Goal: Task Accomplishment & Management: Manage account settings

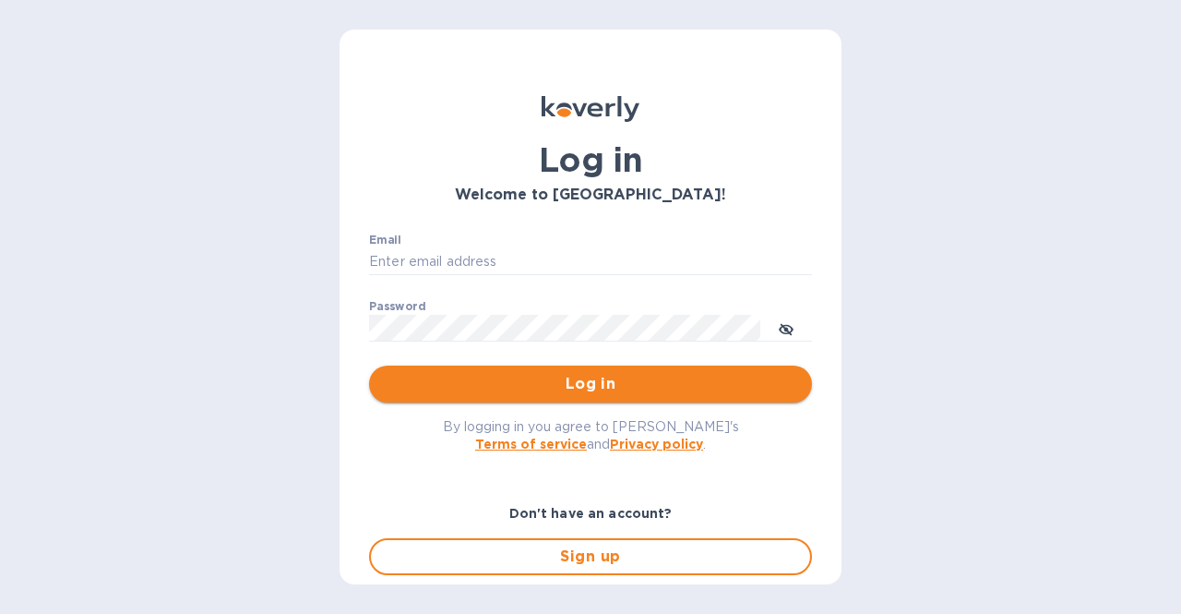
type input "concetto.auditore@viander.it"
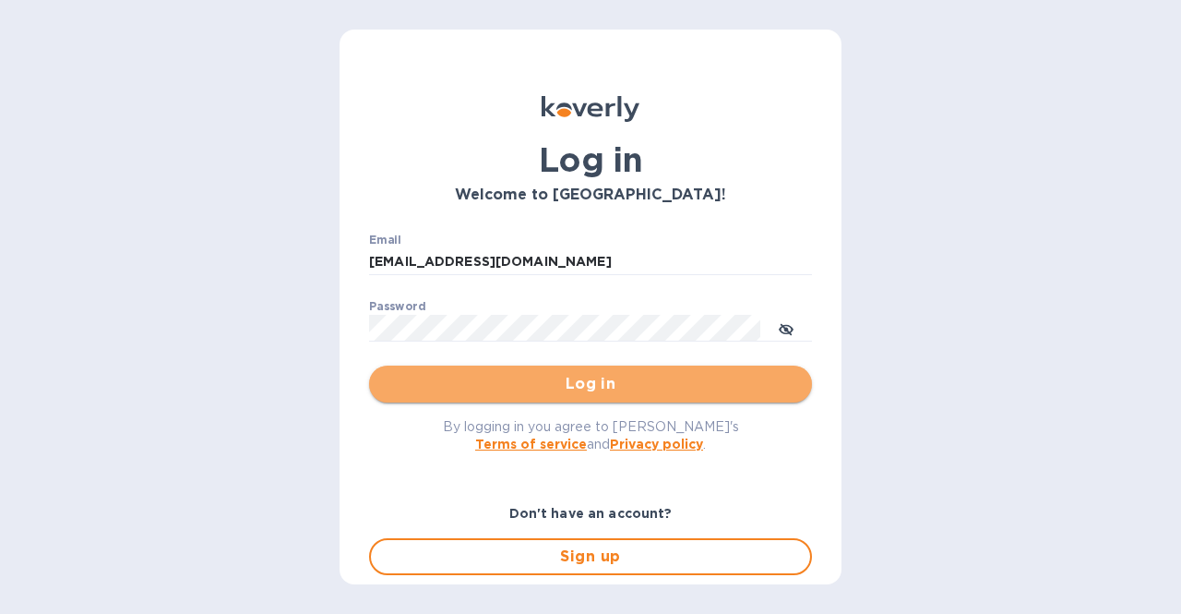
click at [606, 388] on span "Log in" at bounding box center [590, 384] width 413 height 22
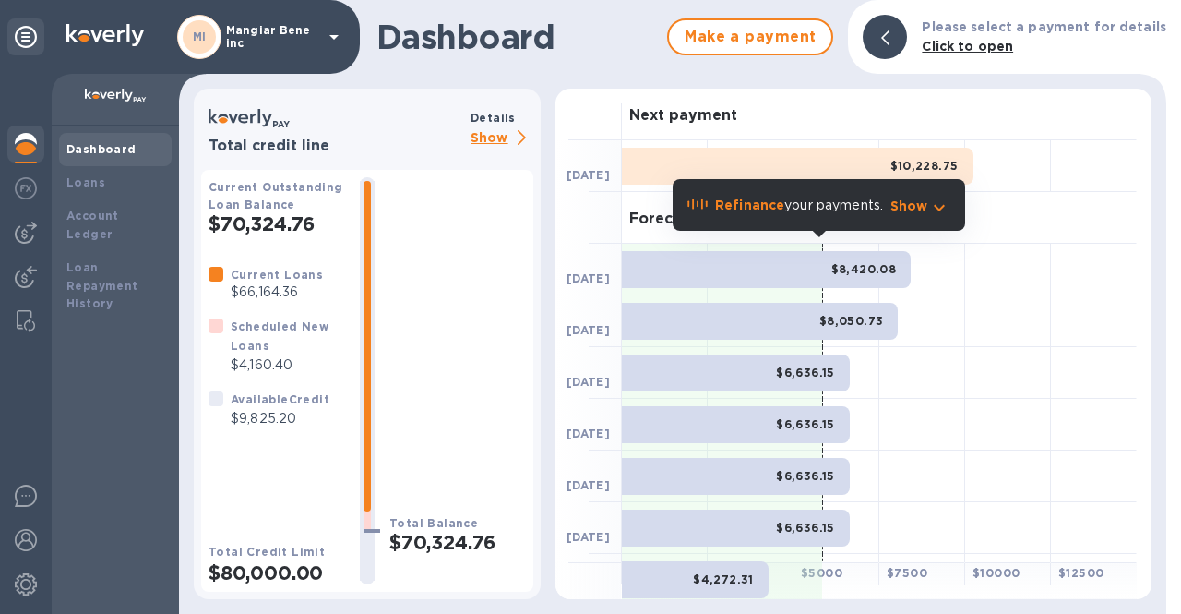
click at [501, 137] on p "Show" at bounding box center [502, 138] width 63 height 23
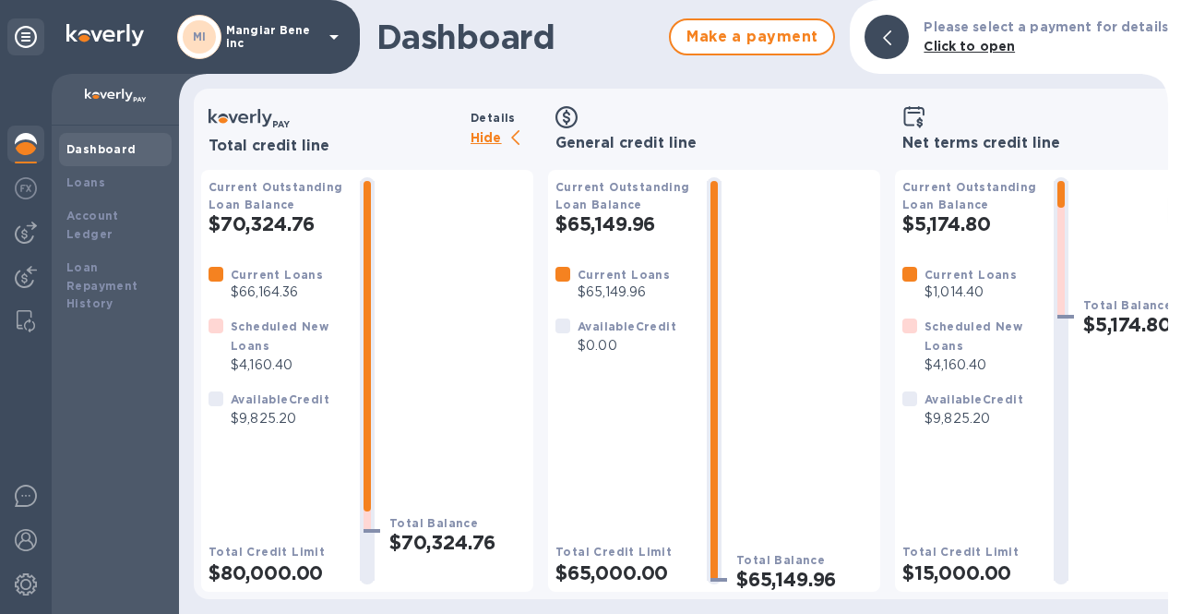
click at [36, 147] on img at bounding box center [26, 144] width 22 height 22
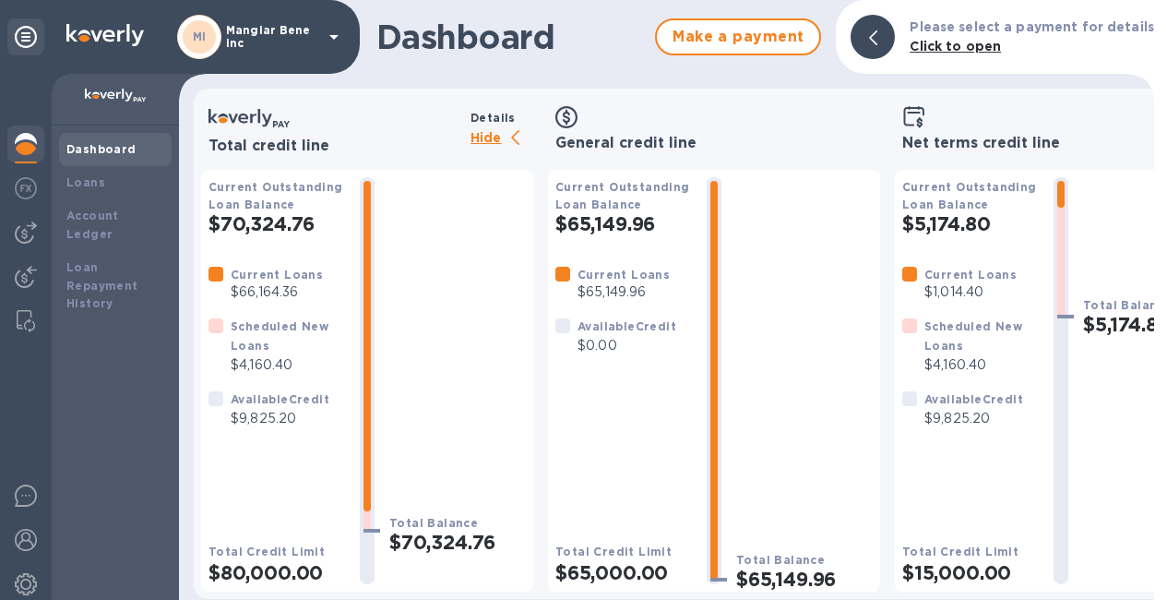
click at [483, 134] on p "Hide" at bounding box center [502, 138] width 63 height 23
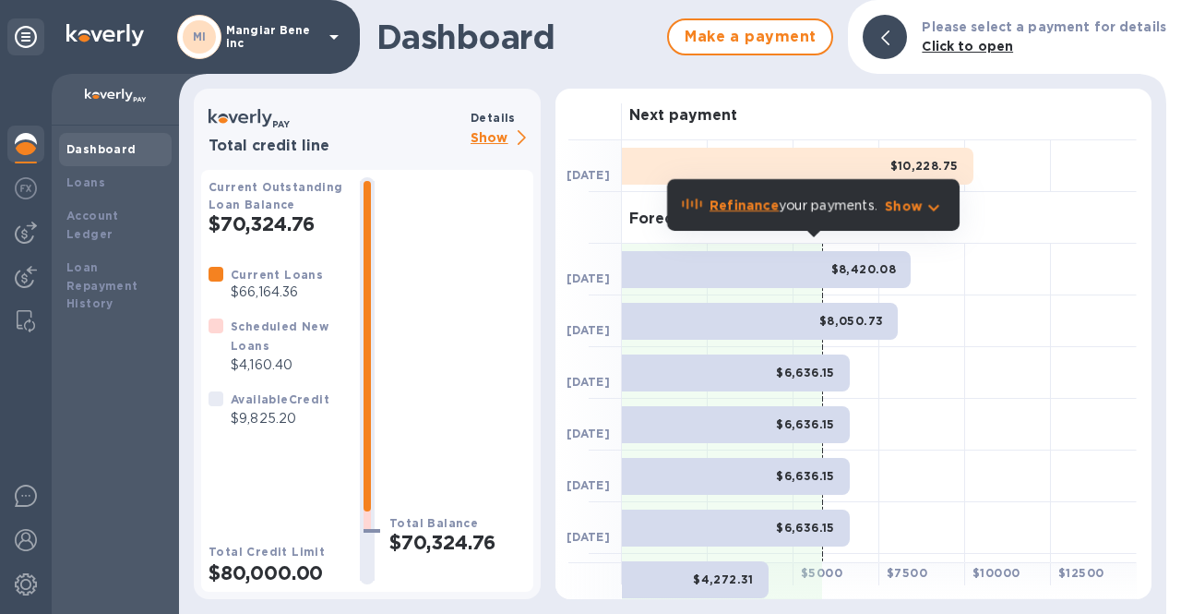
click at [280, 46] on p "Mangiar Bene inc" at bounding box center [272, 37] width 92 height 26
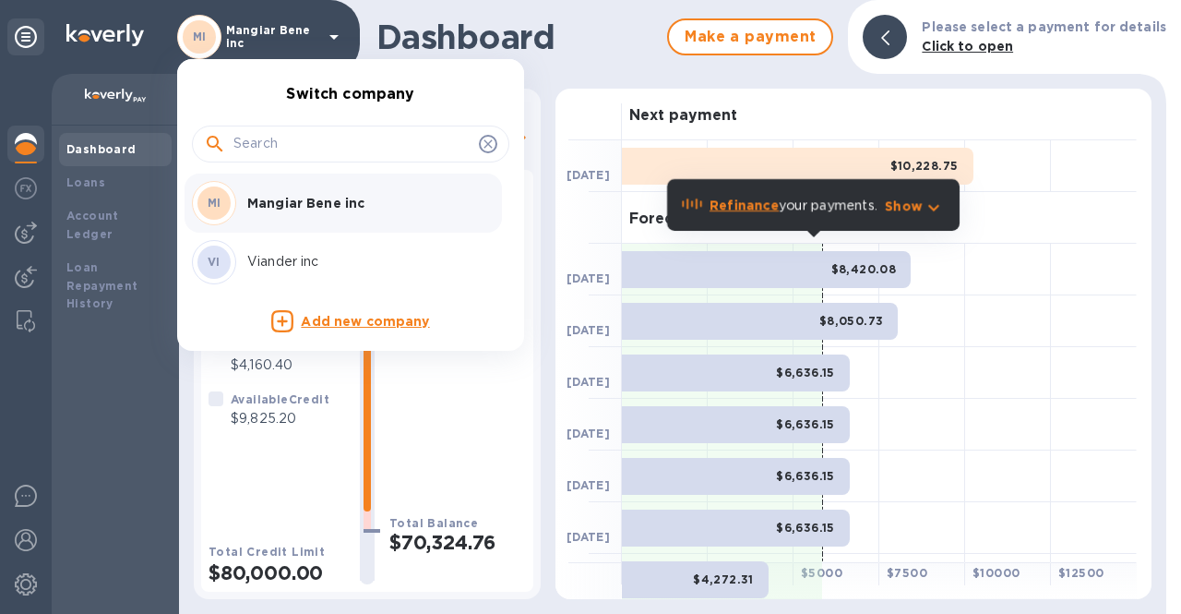
click at [271, 270] on p "Viander inc" at bounding box center [363, 261] width 232 height 19
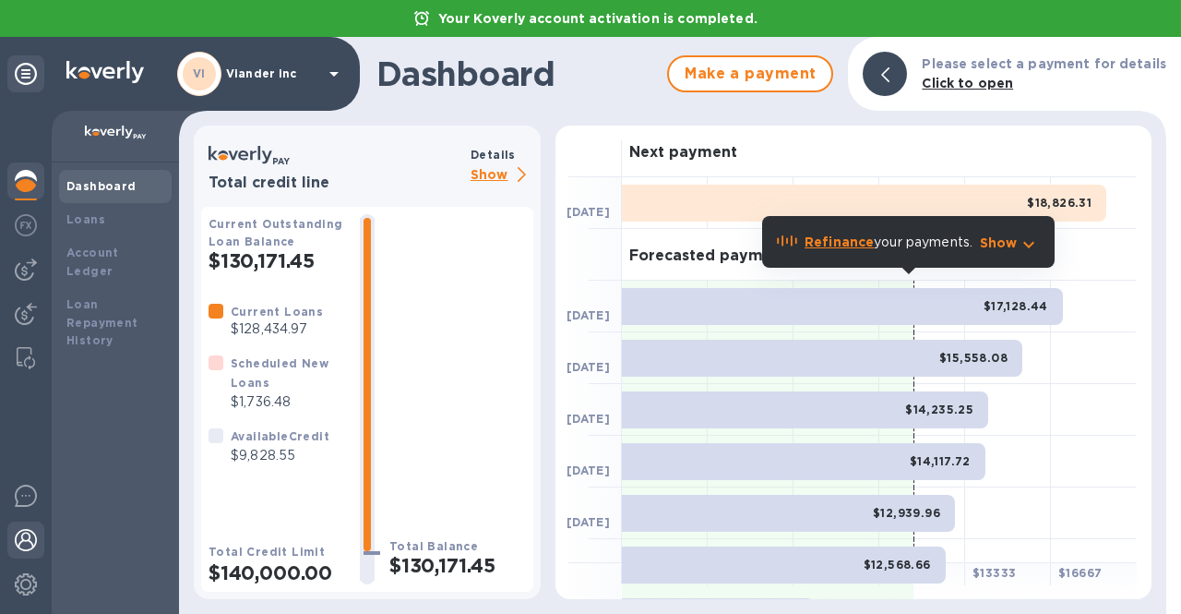
click at [18, 546] on img at bounding box center [26, 540] width 22 height 22
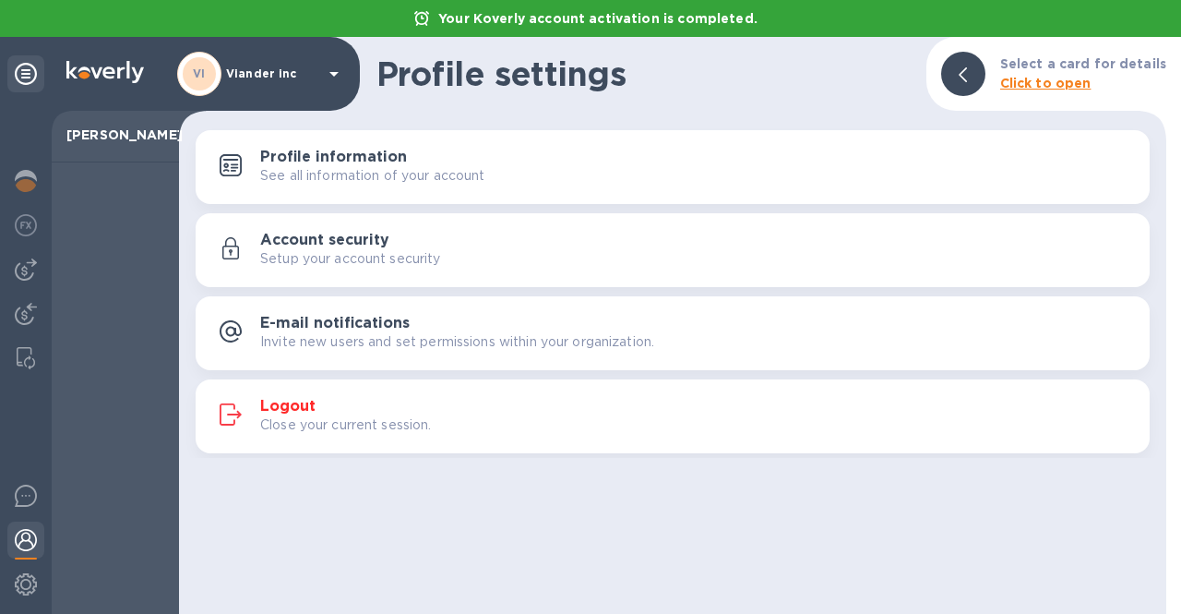
click at [142, 375] on div at bounding box center [115, 387] width 127 height 451
click at [261, 97] on div "VI Viander inc" at bounding box center [180, 74] width 360 height 74
click at [282, 81] on div "VI Viander inc" at bounding box center [261, 74] width 168 height 44
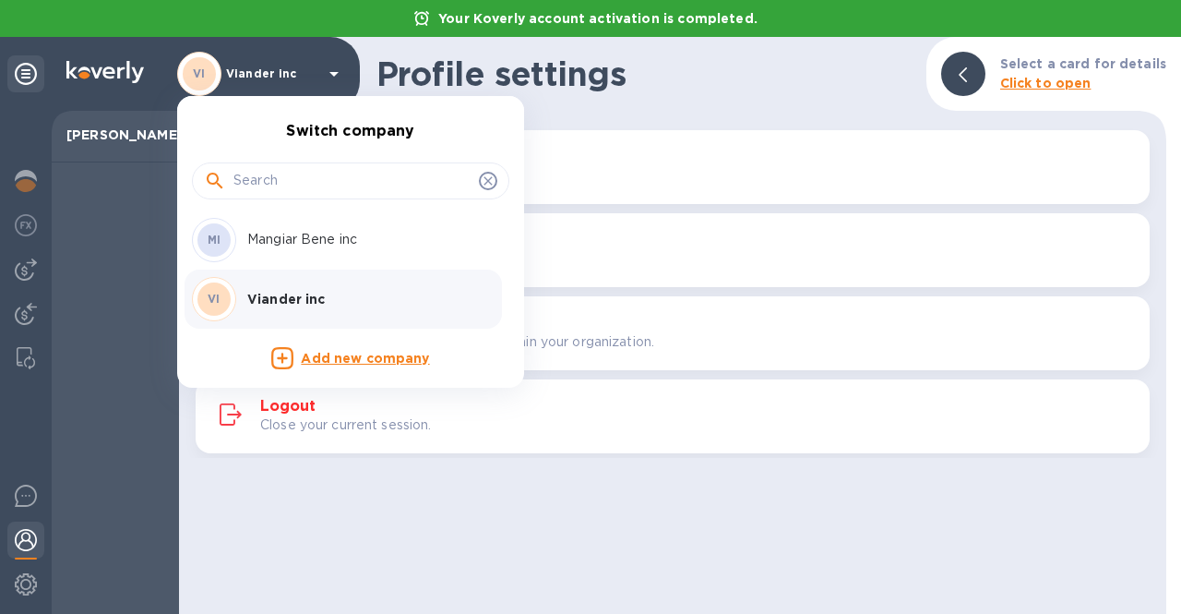
click at [285, 251] on div "MI Mangiar Bene inc" at bounding box center [336, 240] width 288 height 44
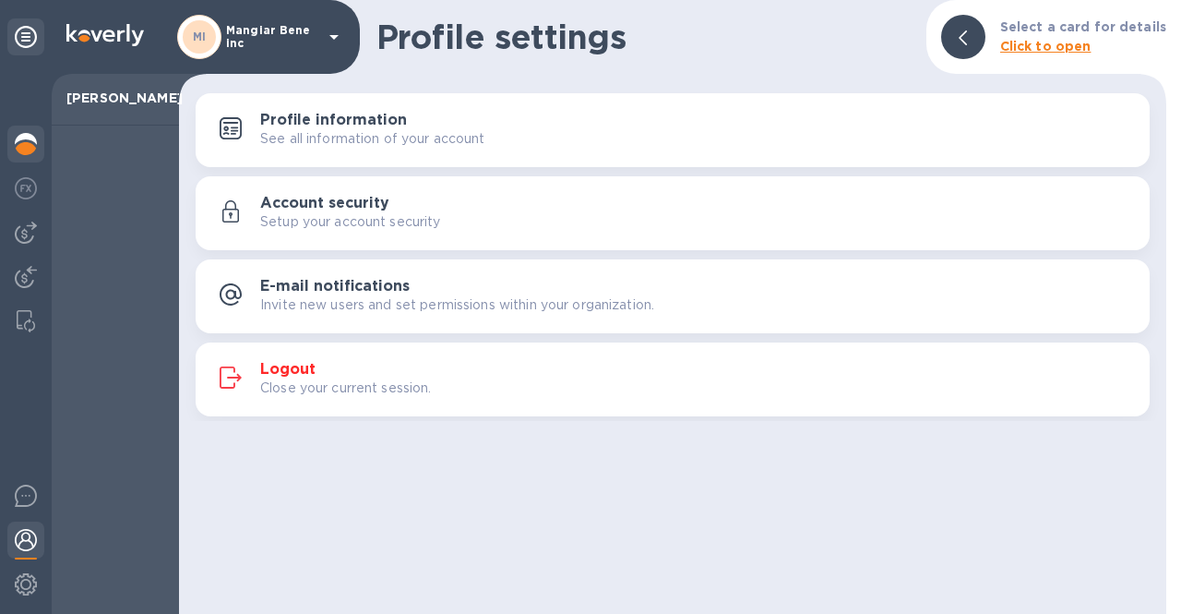
click at [23, 137] on img at bounding box center [26, 144] width 22 height 22
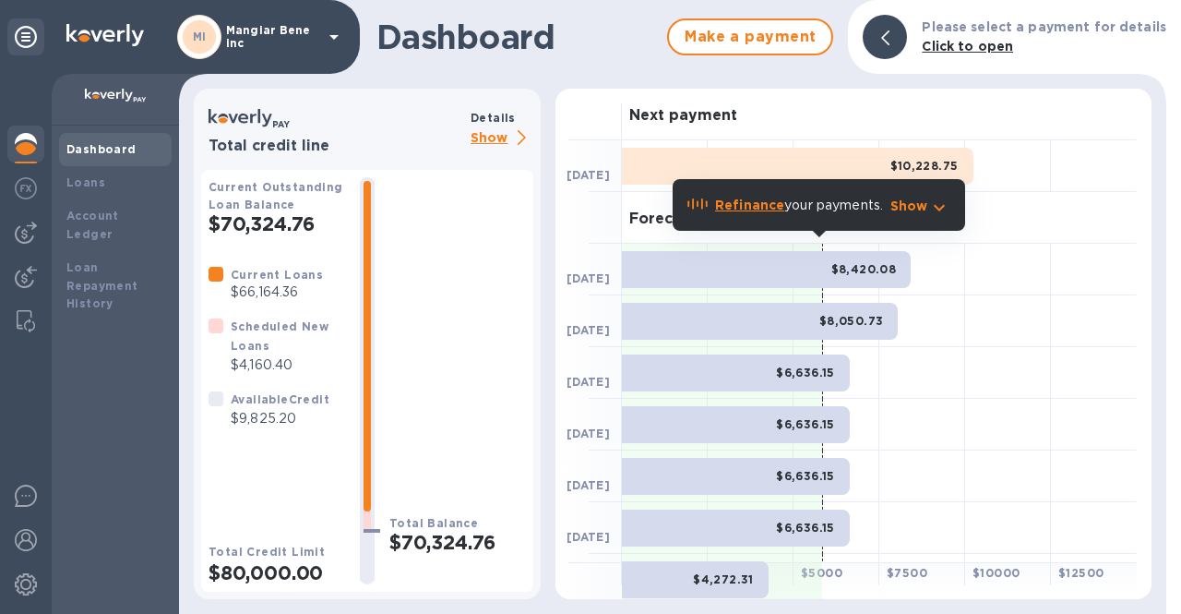
click at [304, 29] on p "Mangiar Bene inc" at bounding box center [272, 37] width 92 height 26
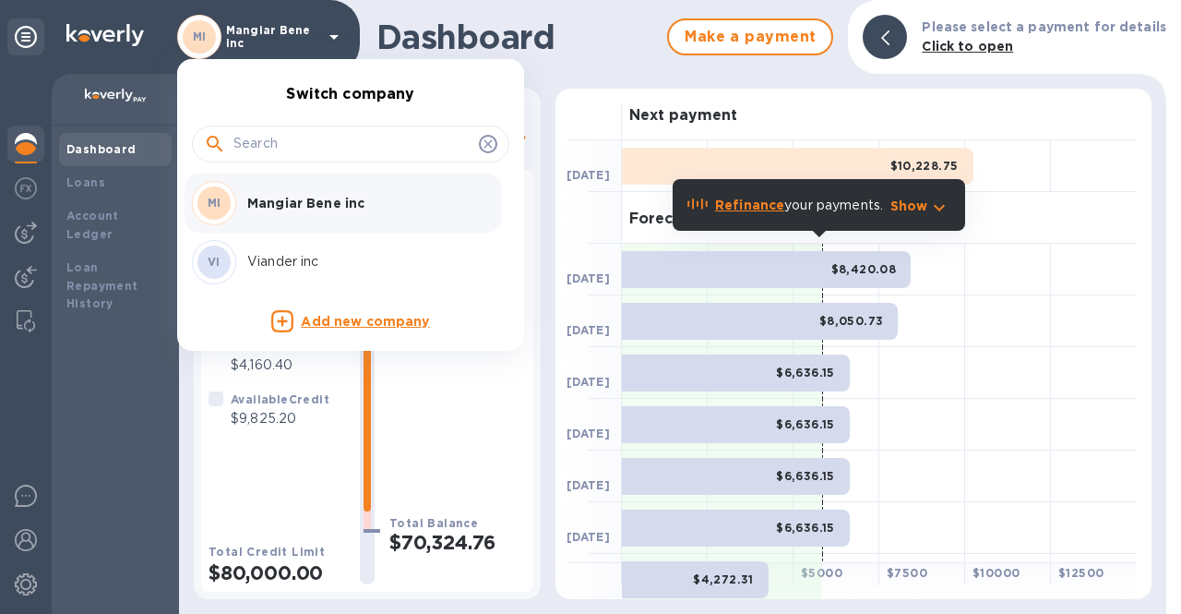
click at [283, 254] on p "Viander inc" at bounding box center [363, 261] width 232 height 19
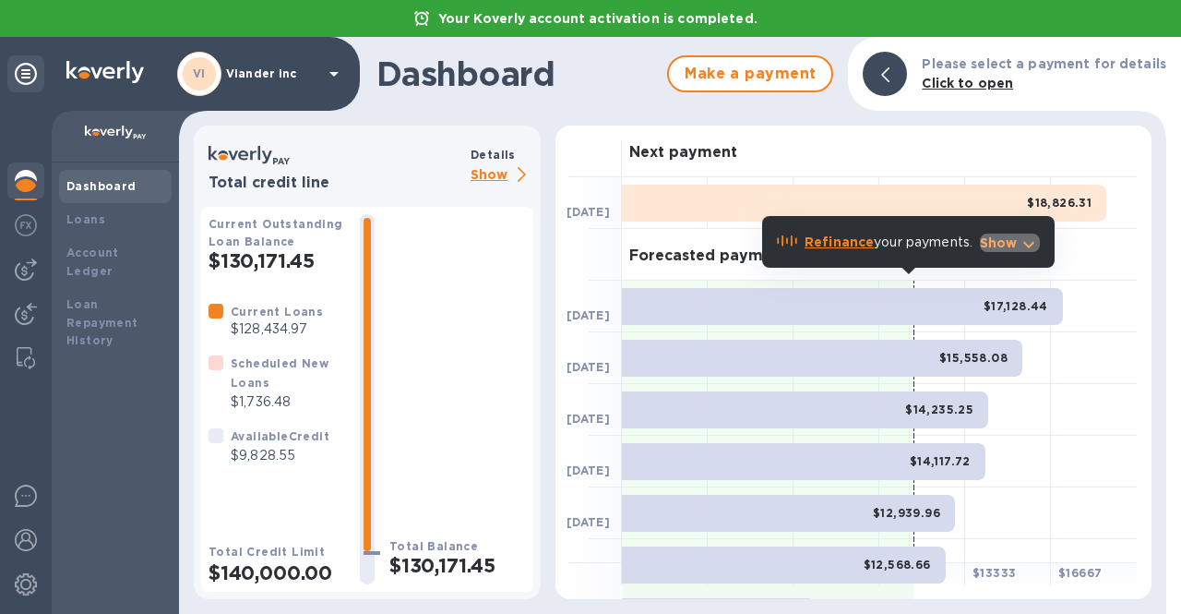
click at [1022, 240] on icon "button" at bounding box center [1029, 244] width 22 height 22
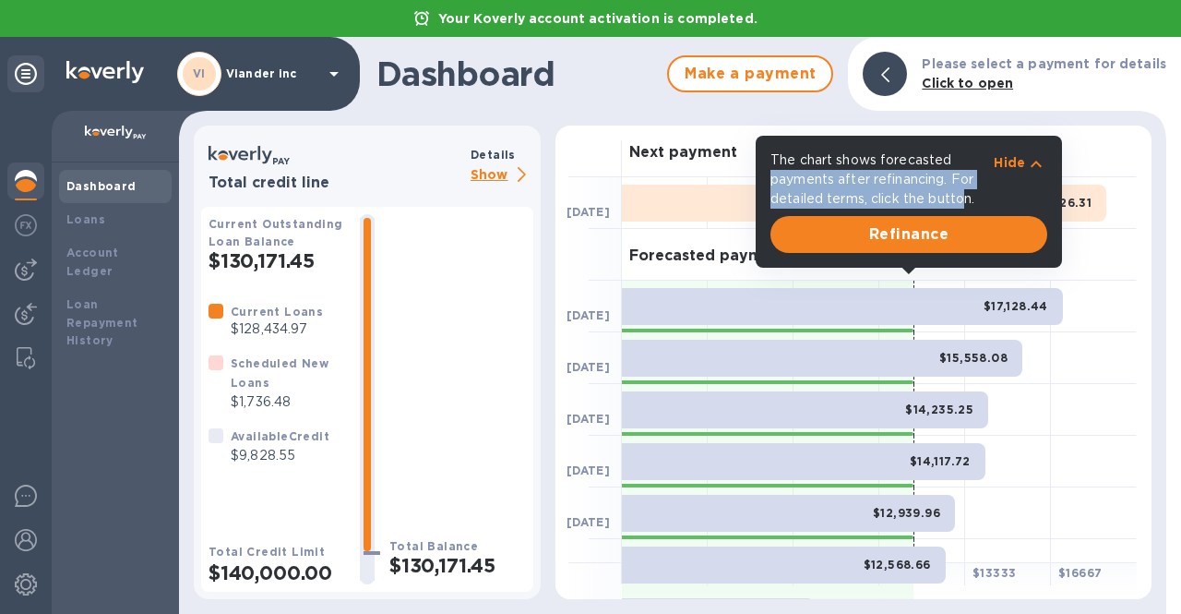
drag, startPoint x: 949, startPoint y: 153, endPoint x: 968, endPoint y: 200, distance: 50.5
click at [968, 200] on p "The chart shows forecasted payments after refinancing. For detailed terms, clic…" at bounding box center [881, 179] width 223 height 58
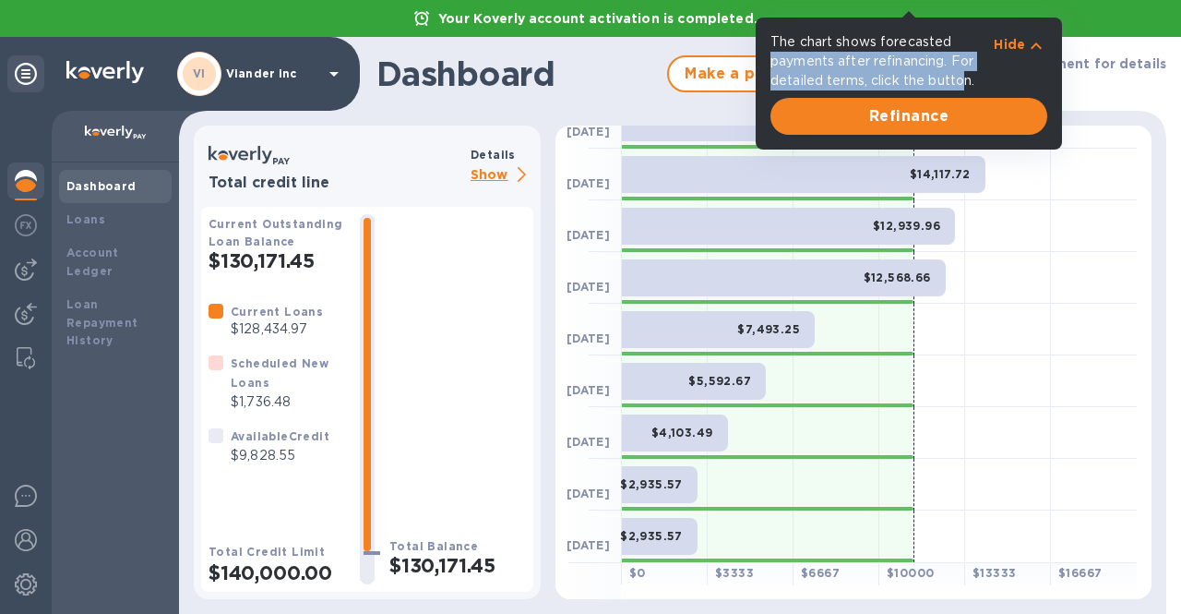
scroll to position [10, 0]
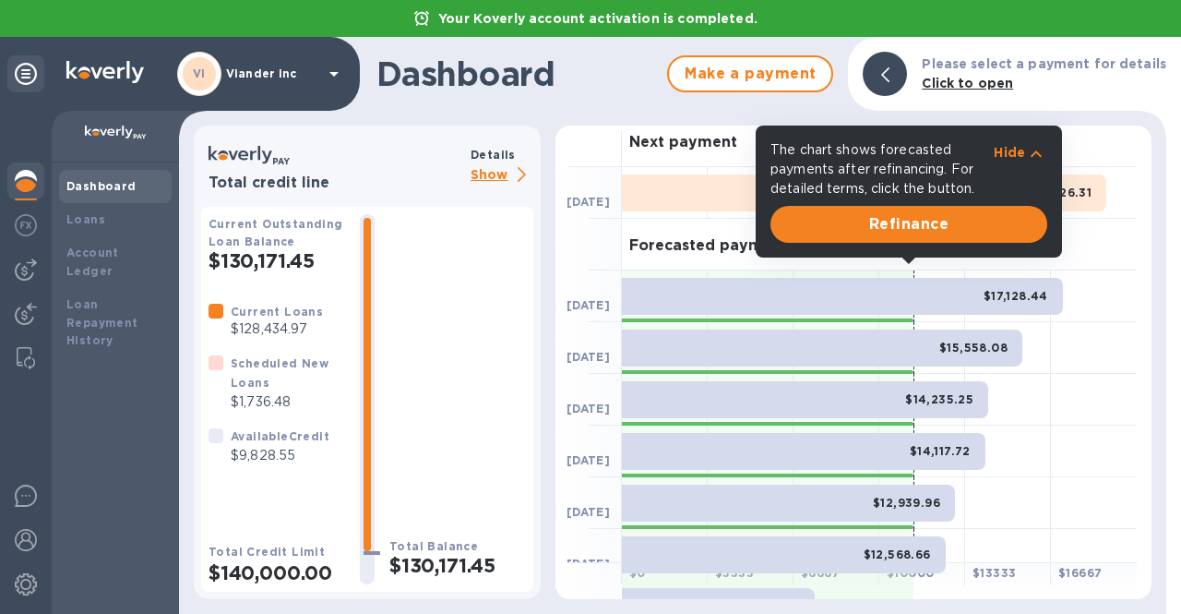
click at [1006, 142] on div "Hide" at bounding box center [1021, 169] width 54 height 58
click at [1012, 154] on p "Hide" at bounding box center [1009, 152] width 31 height 18
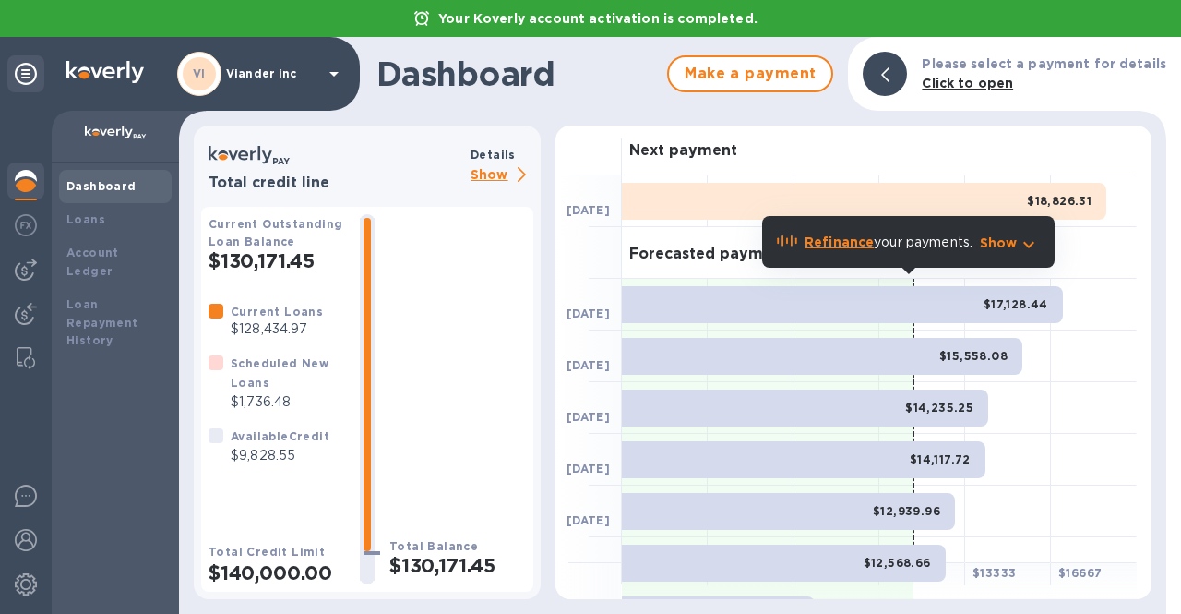
scroll to position [0, 0]
